Goal: Transaction & Acquisition: Purchase product/service

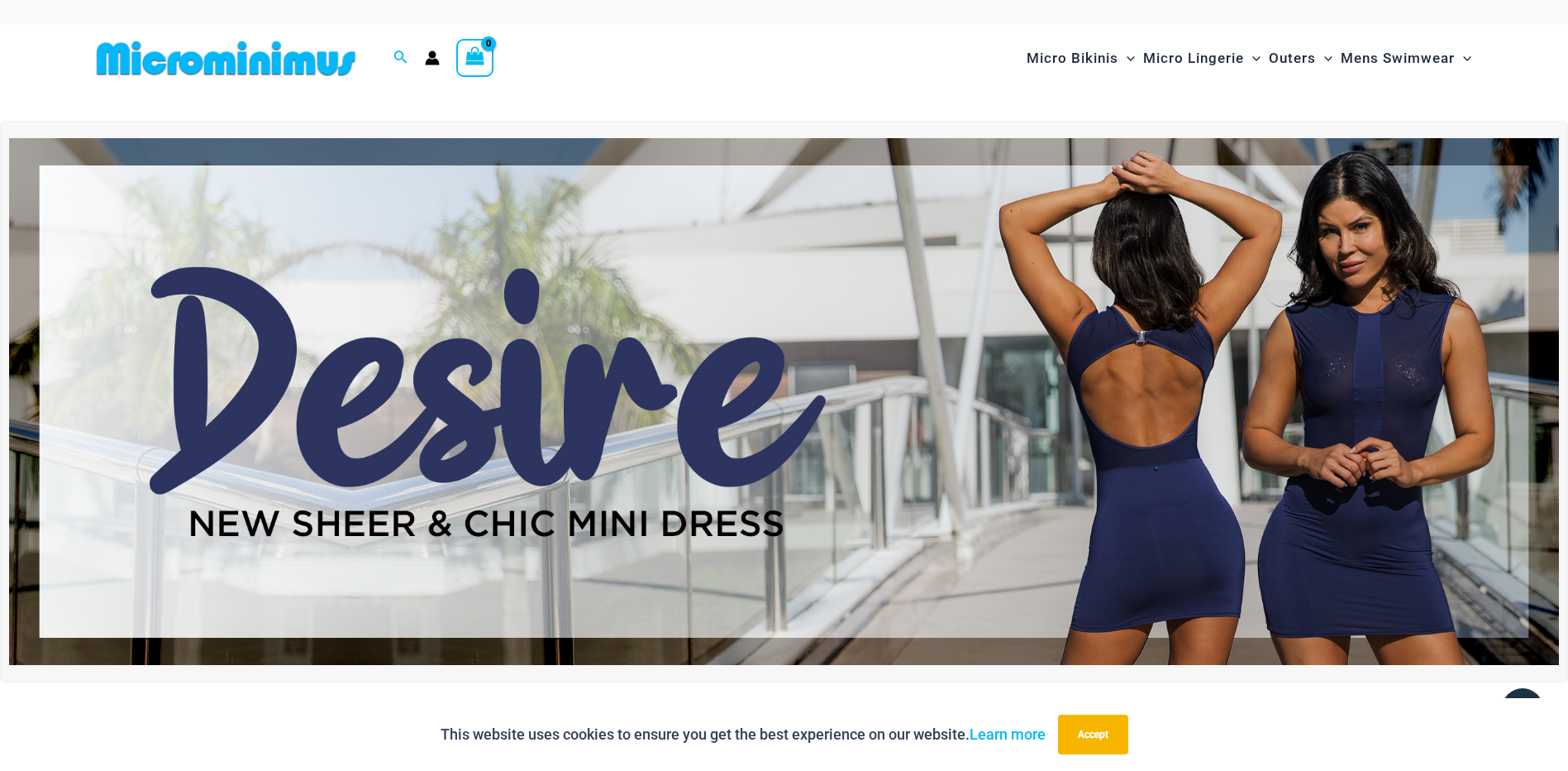
click at [1159, 363] on img at bounding box center [784, 401] width 1550 height 527
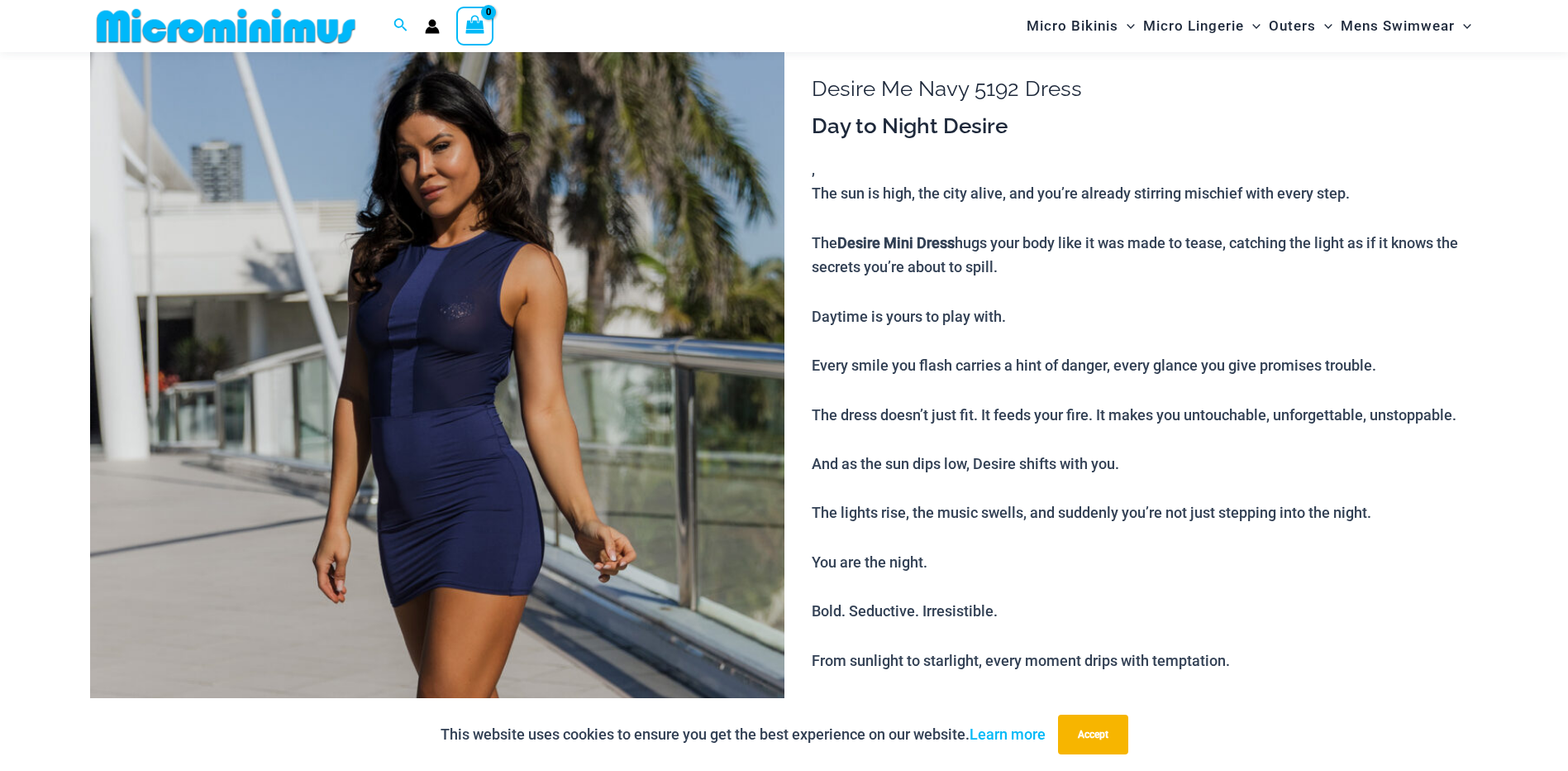
scroll to position [151, 0]
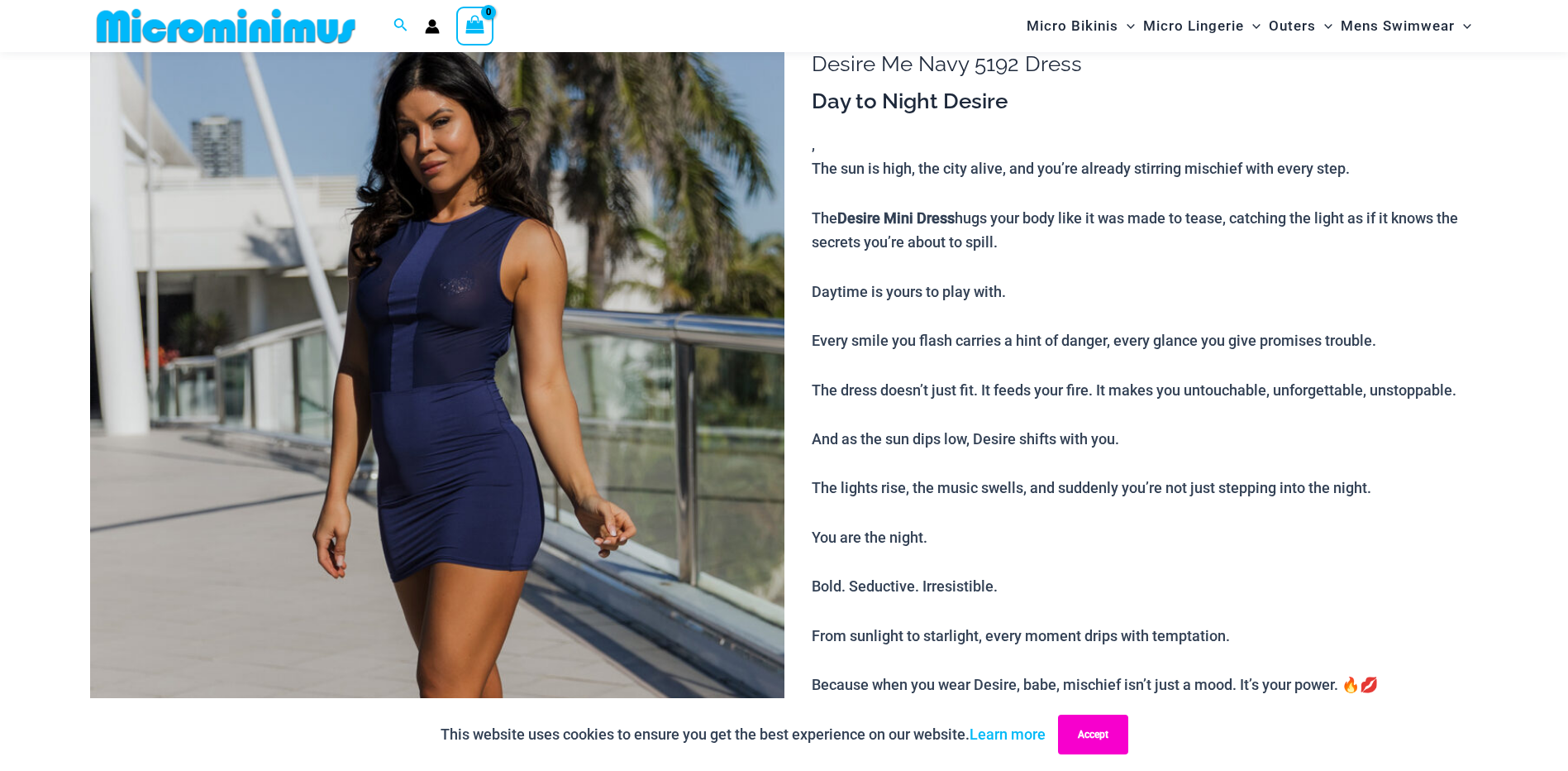
click at [1112, 732] on button "Accept" at bounding box center [1093, 734] width 71 height 40
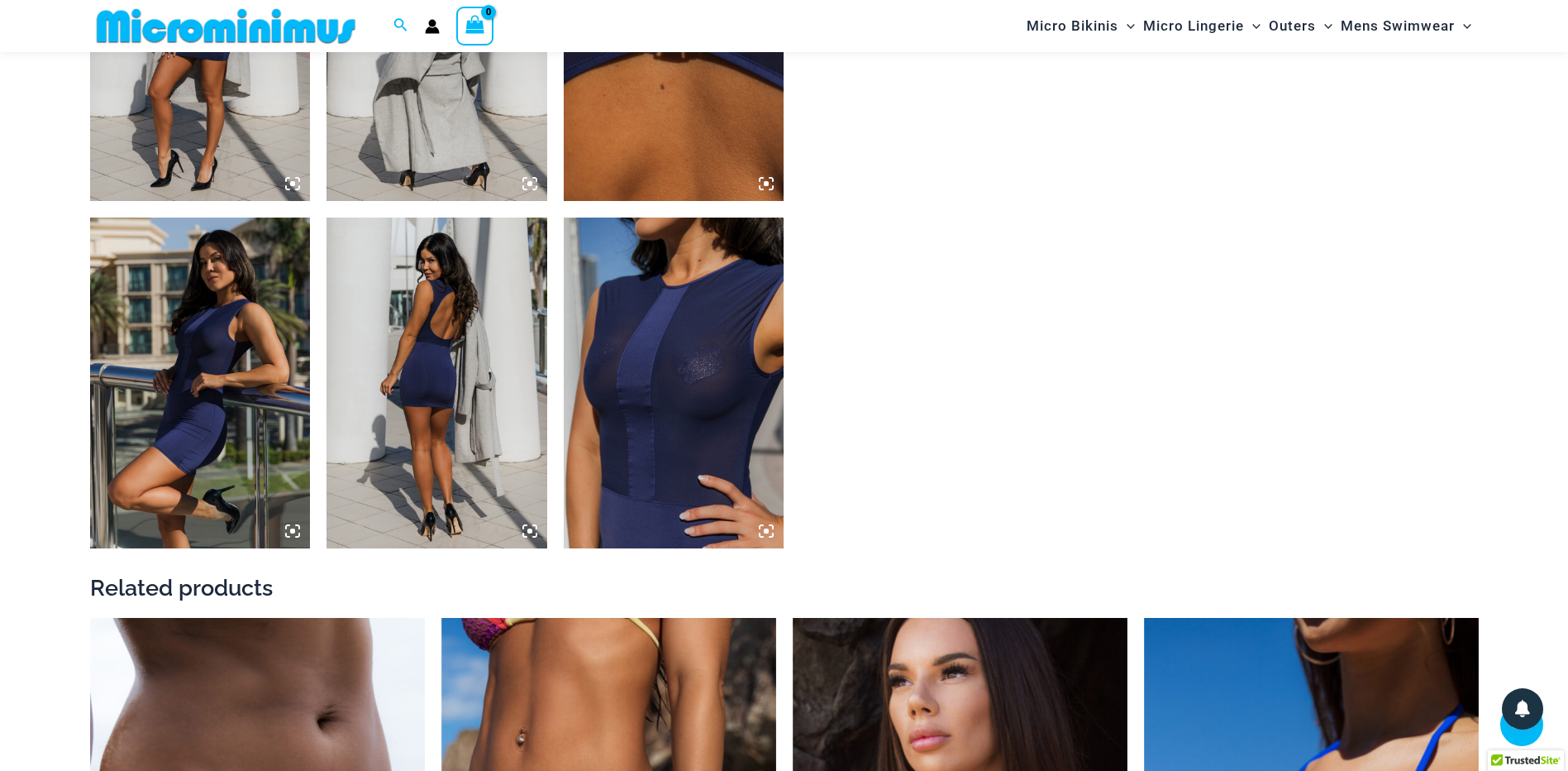
scroll to position [1722, 0]
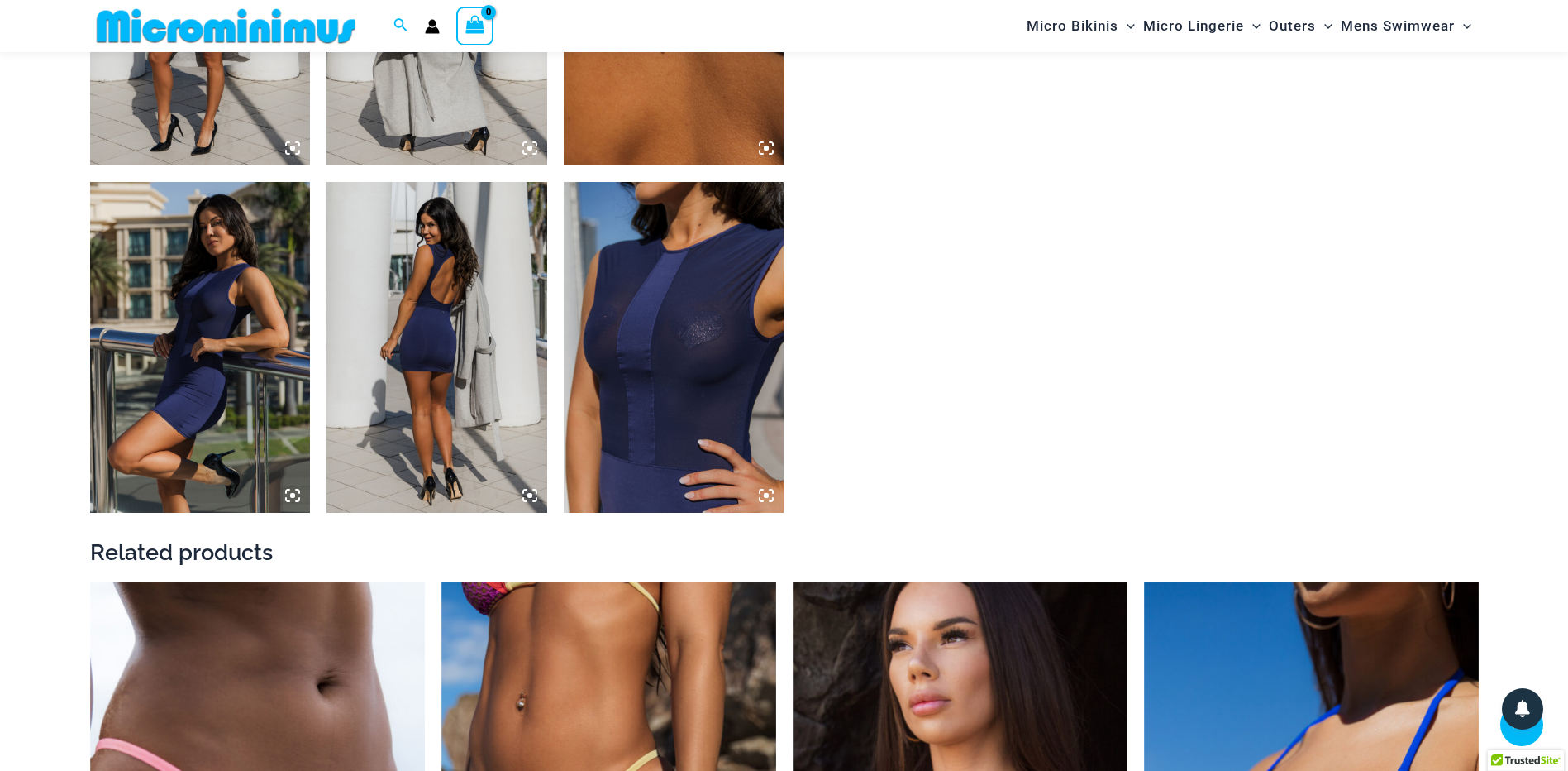
click at [765, 497] on icon at bounding box center [766, 495] width 5 height 5
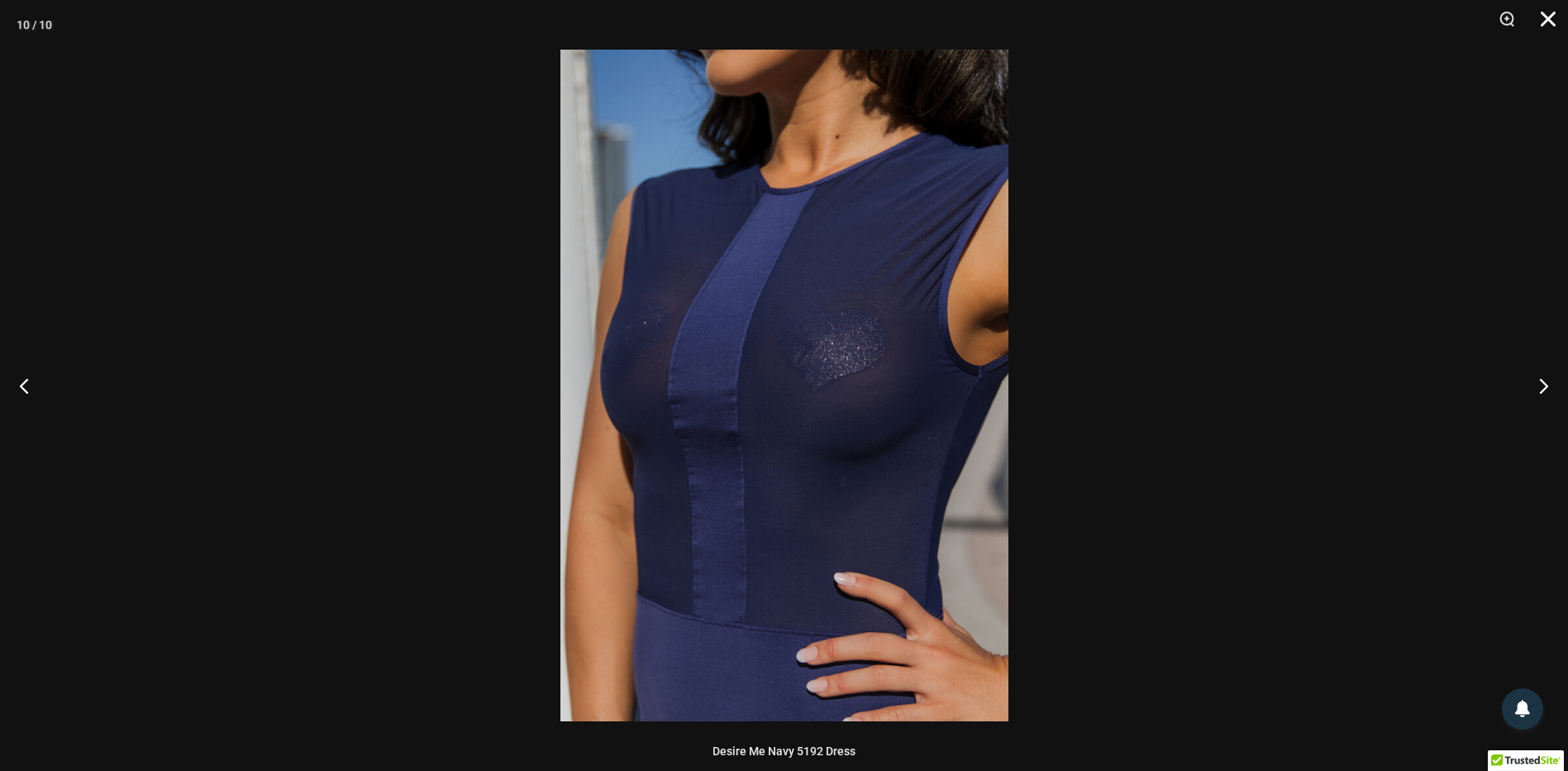
click at [1547, 18] on button "Close" at bounding box center [1542, 24] width 41 height 50
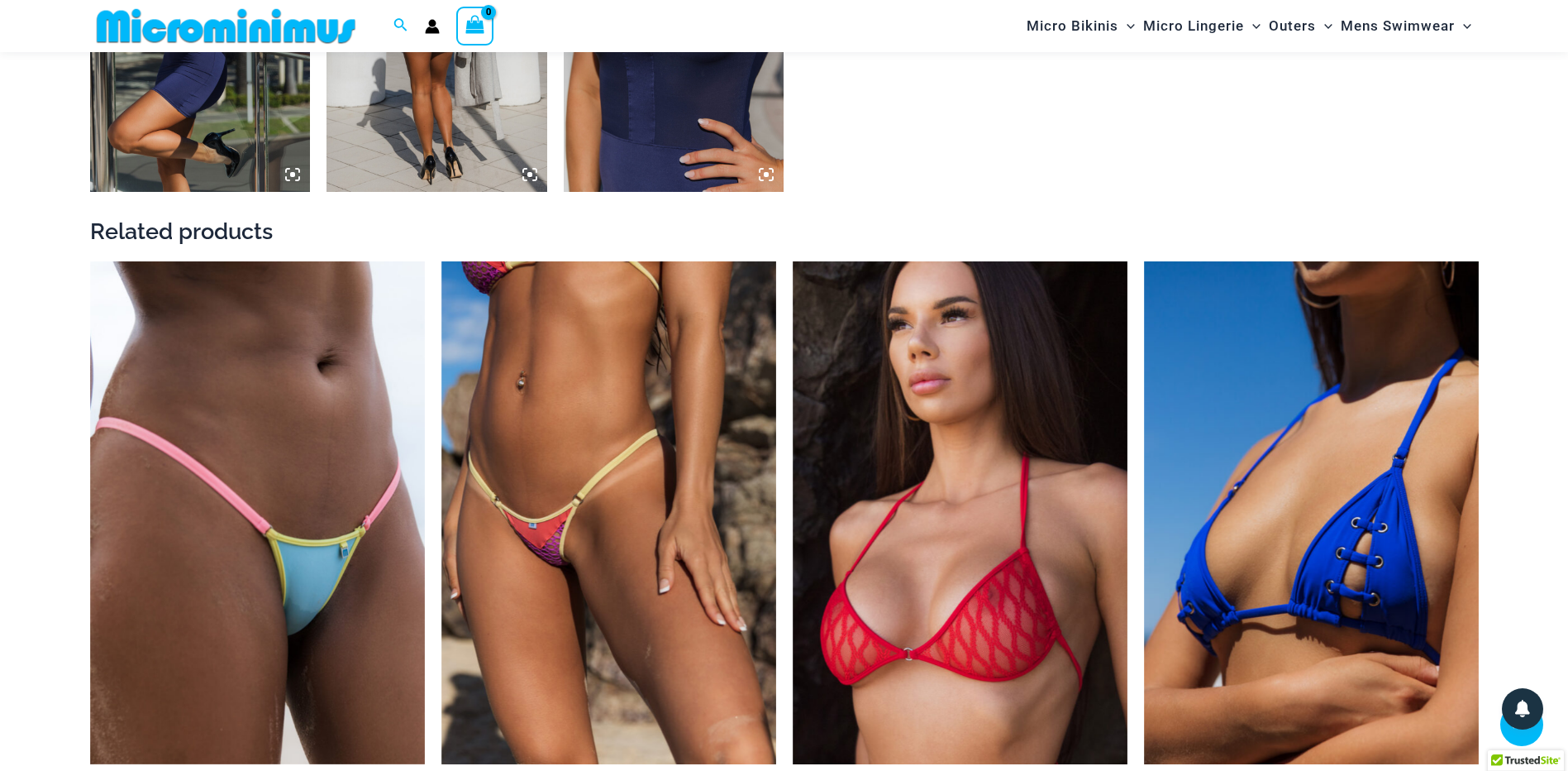
scroll to position [2052, 0]
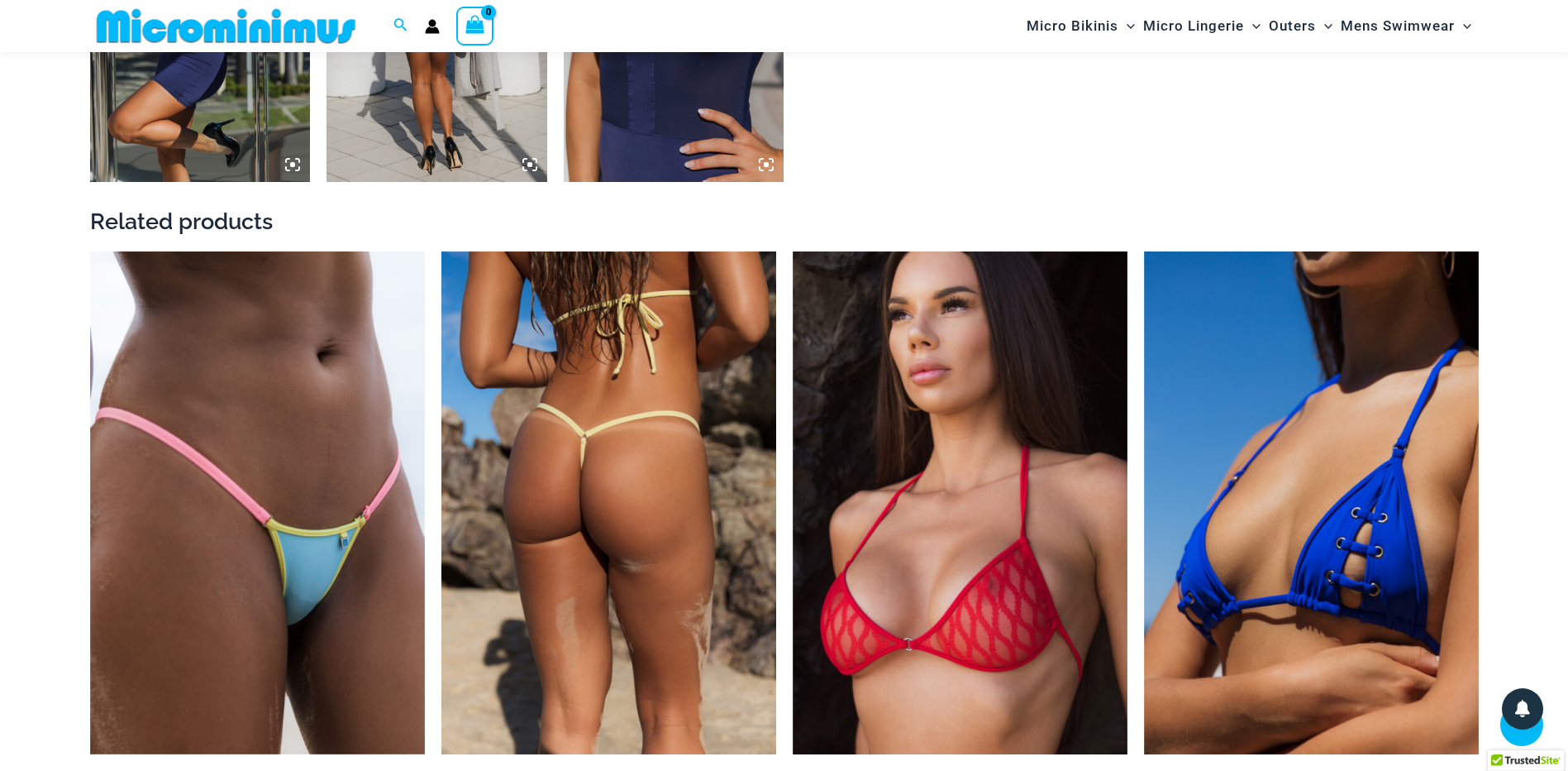
click at [592, 575] on img at bounding box center [608, 503] width 334 height 503
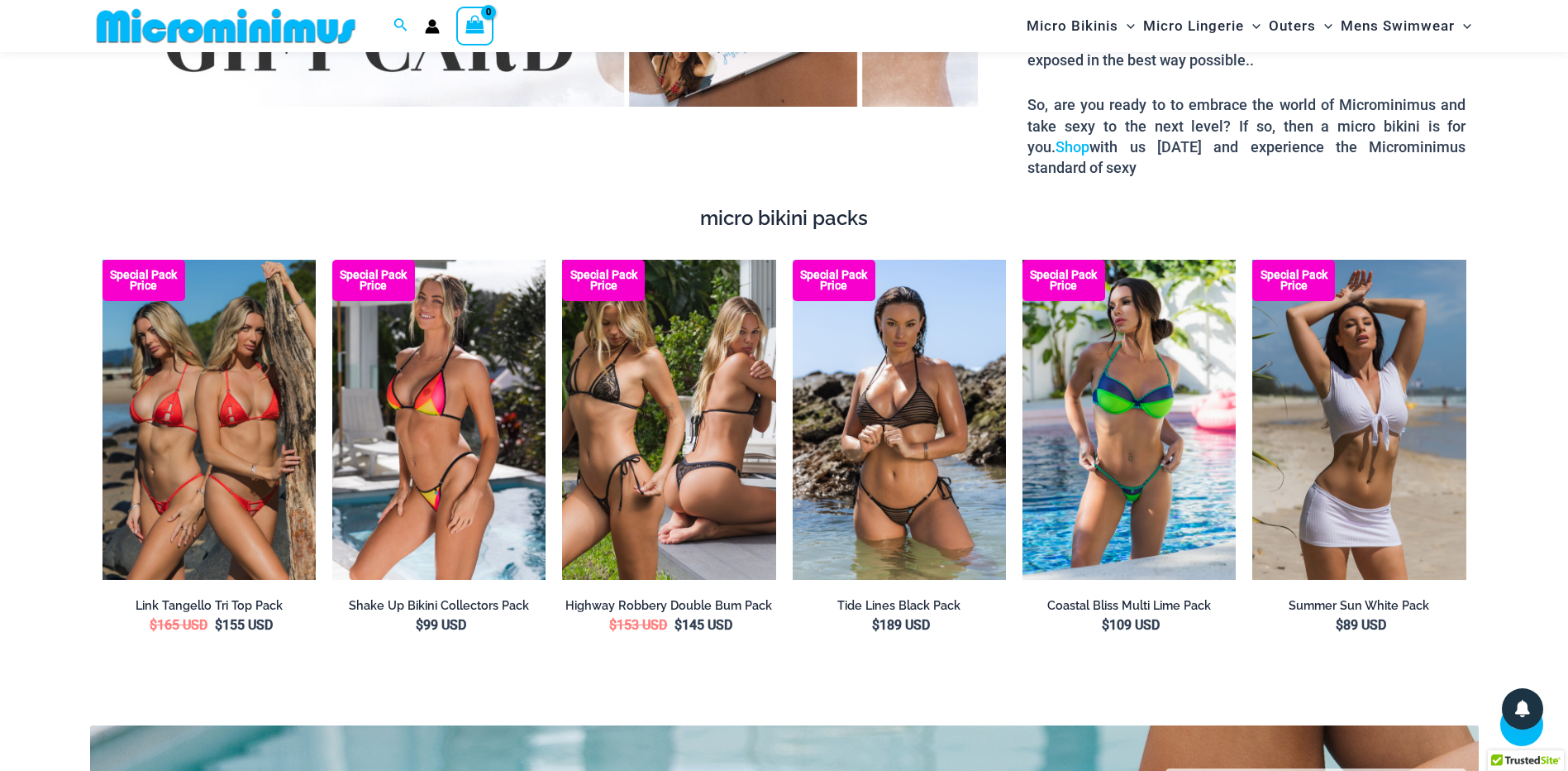
scroll to position [3045, 0]
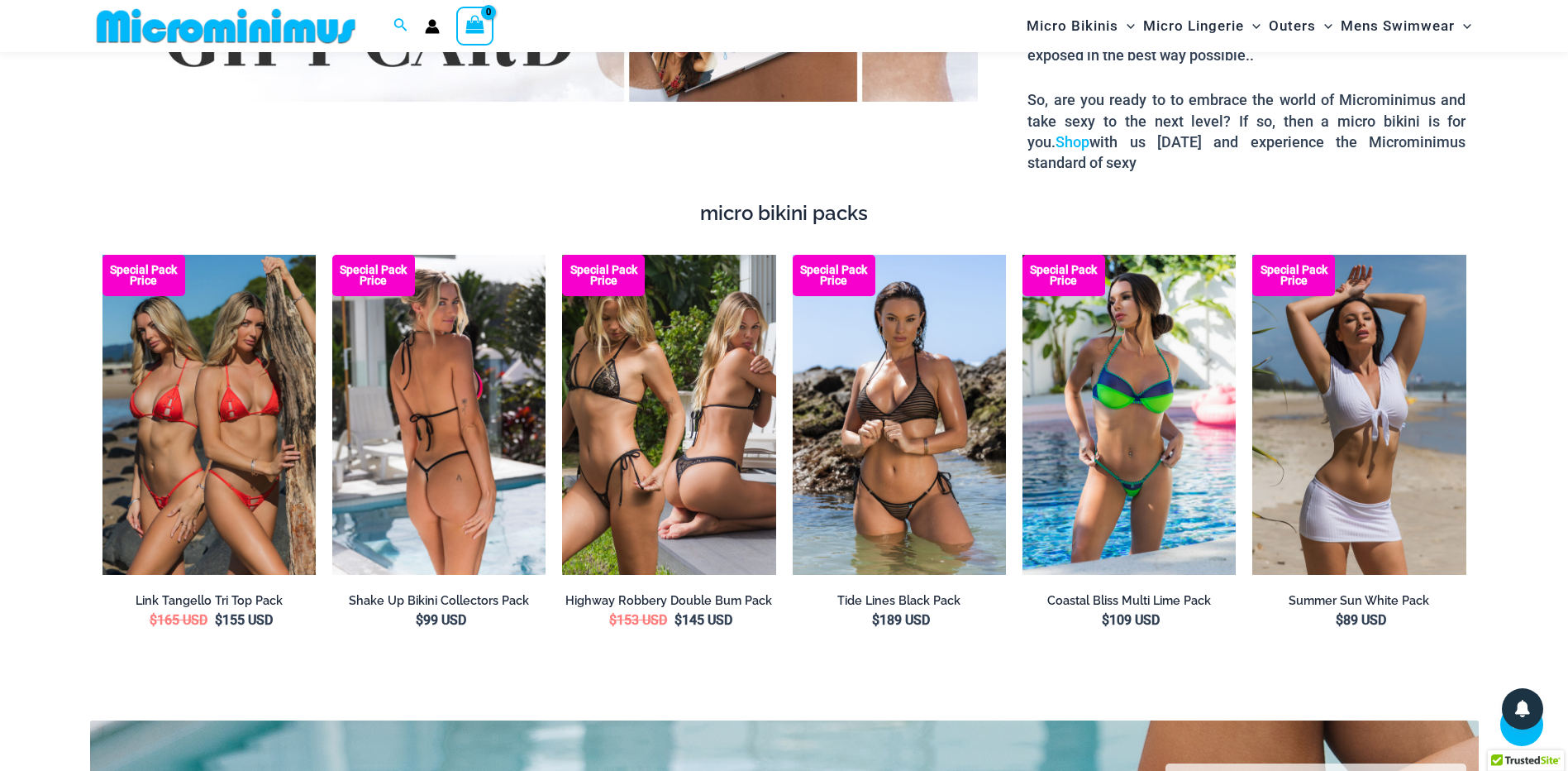
click at [458, 508] on img at bounding box center [439, 415] width 213 height 320
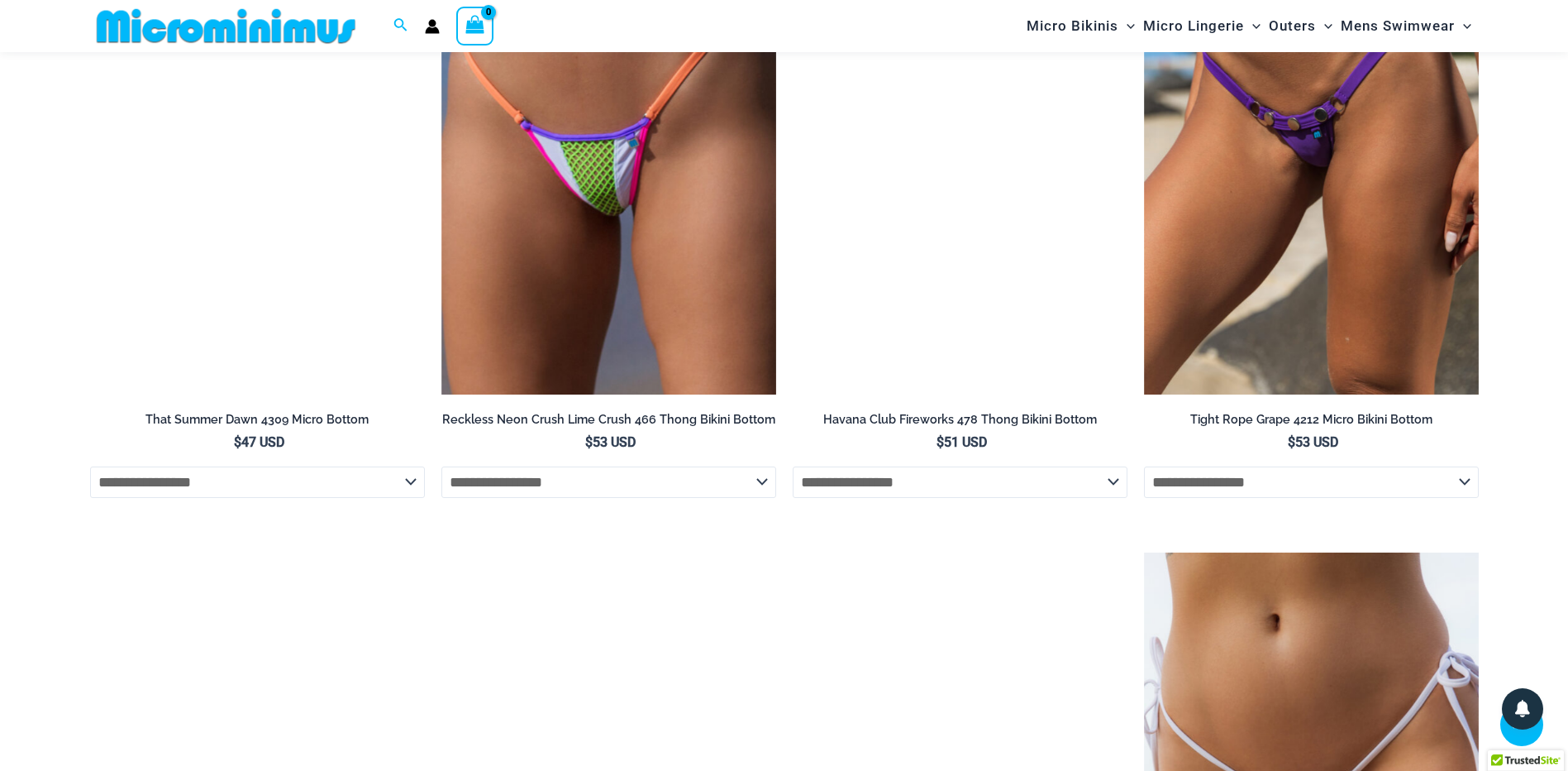
scroll to position [5195, 0]
